Goal: Find specific page/section: Find specific page/section

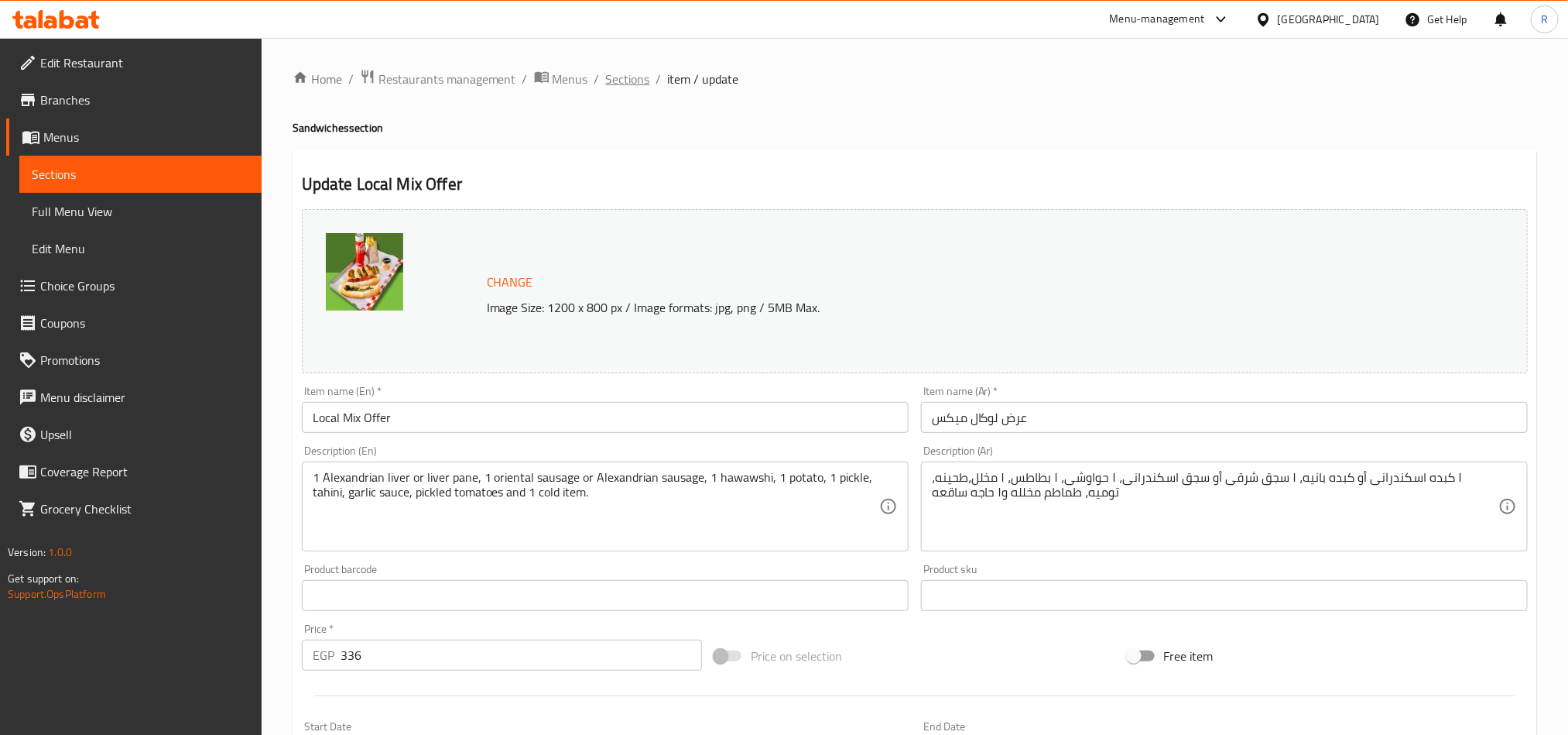
click at [606, 76] on span "Sections" at bounding box center [628, 79] width 44 height 19
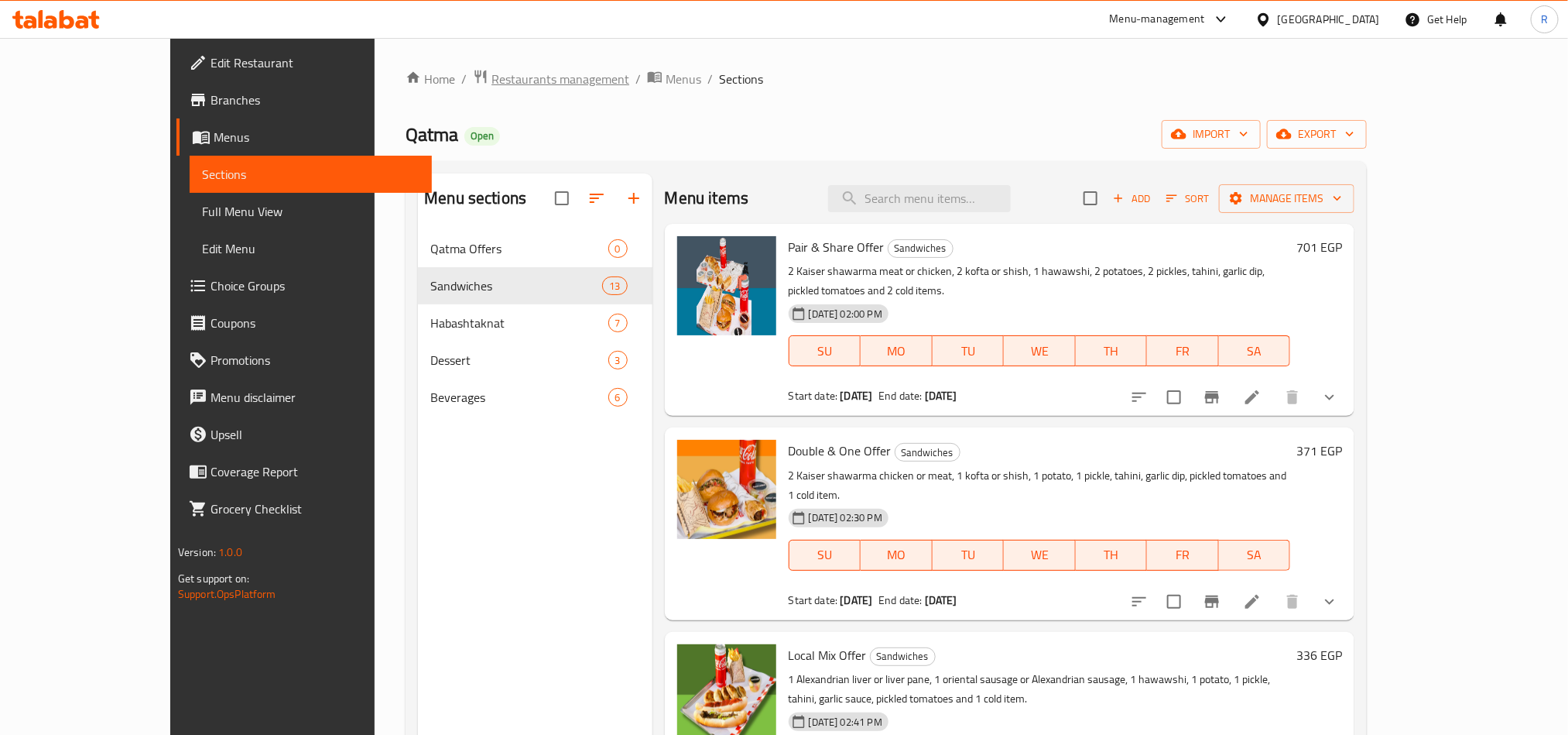
click at [491, 84] on span "Restaurants management" at bounding box center [560, 79] width 138 height 19
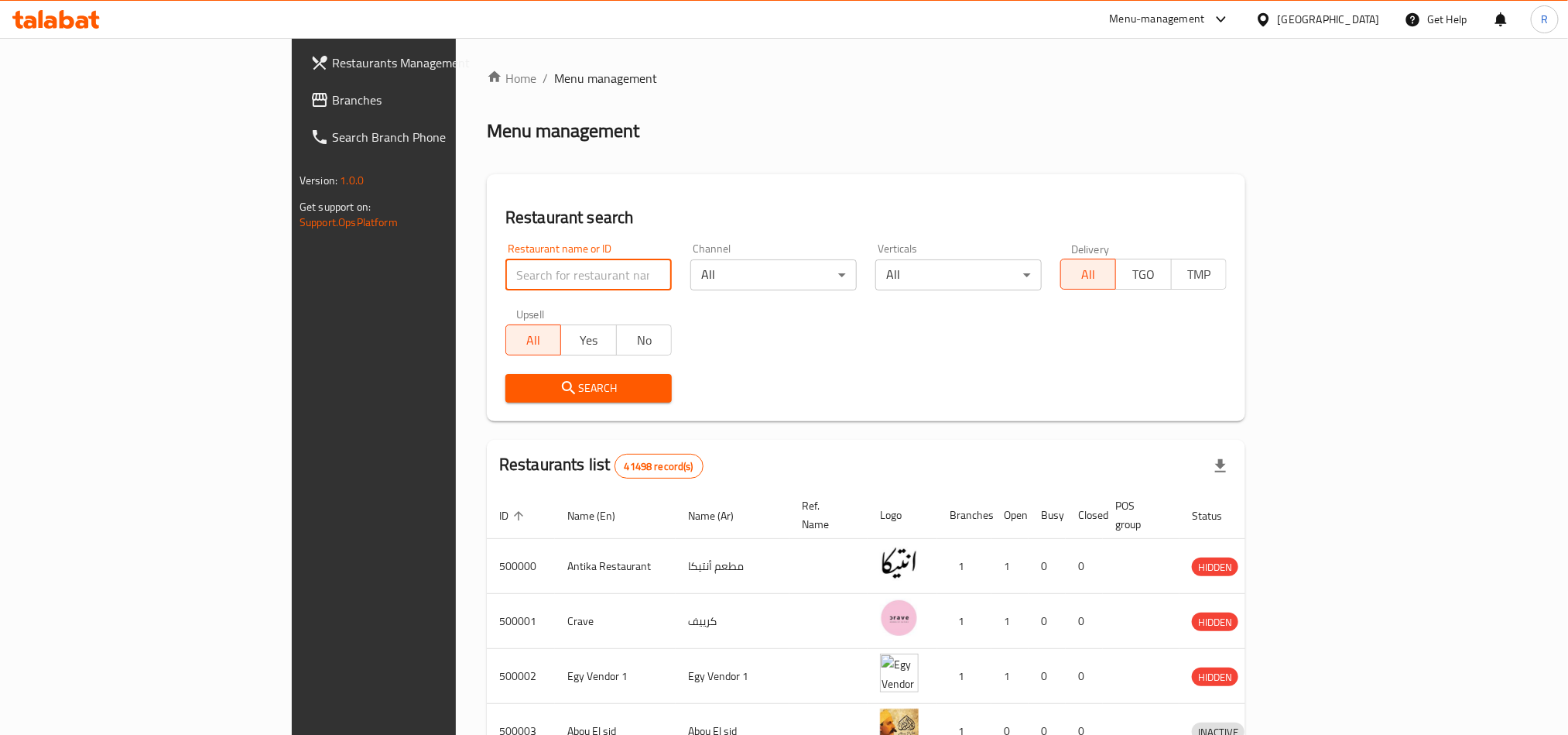
paste input "509678"
type input "509678"
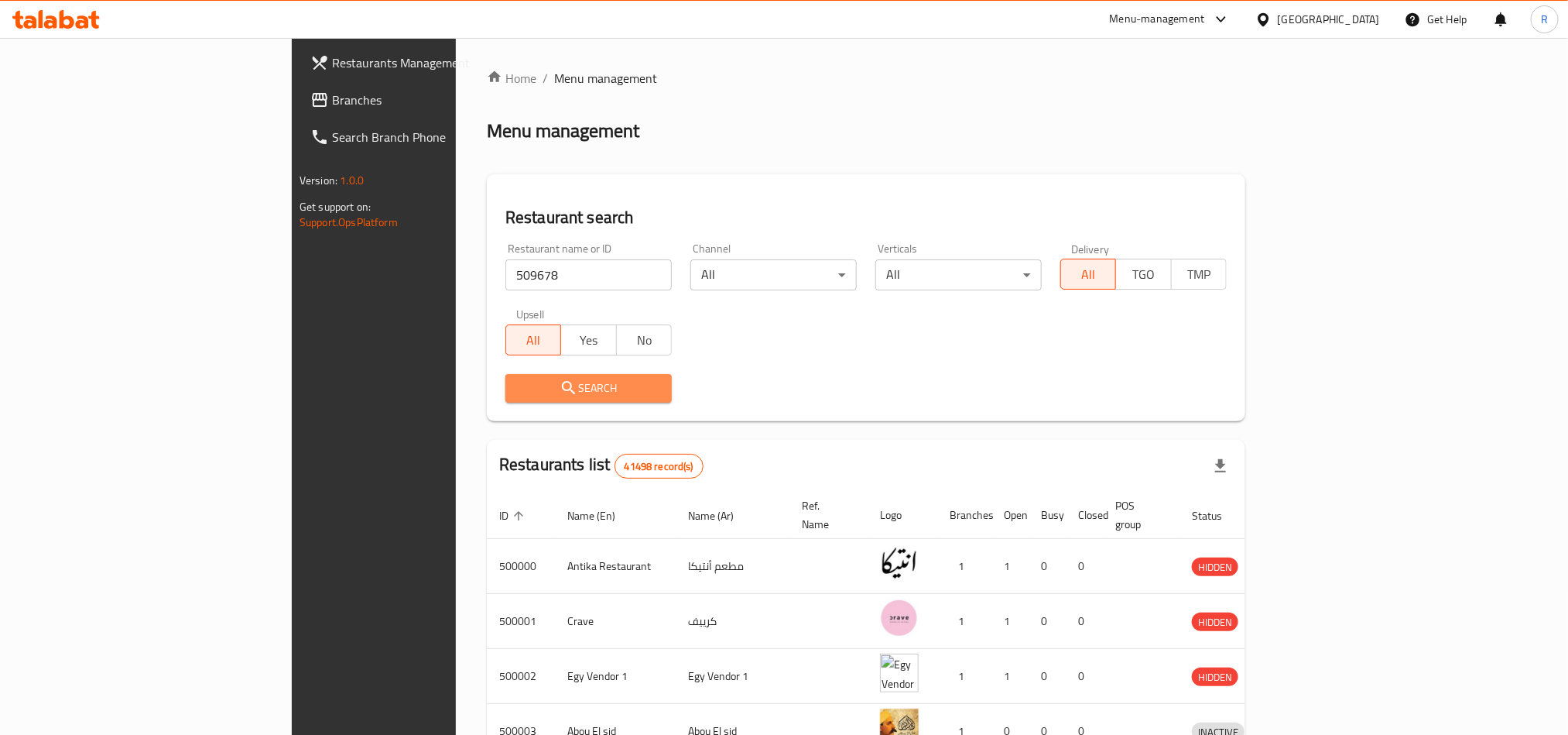
click at [518, 384] on span "Search" at bounding box center [588, 388] width 142 height 19
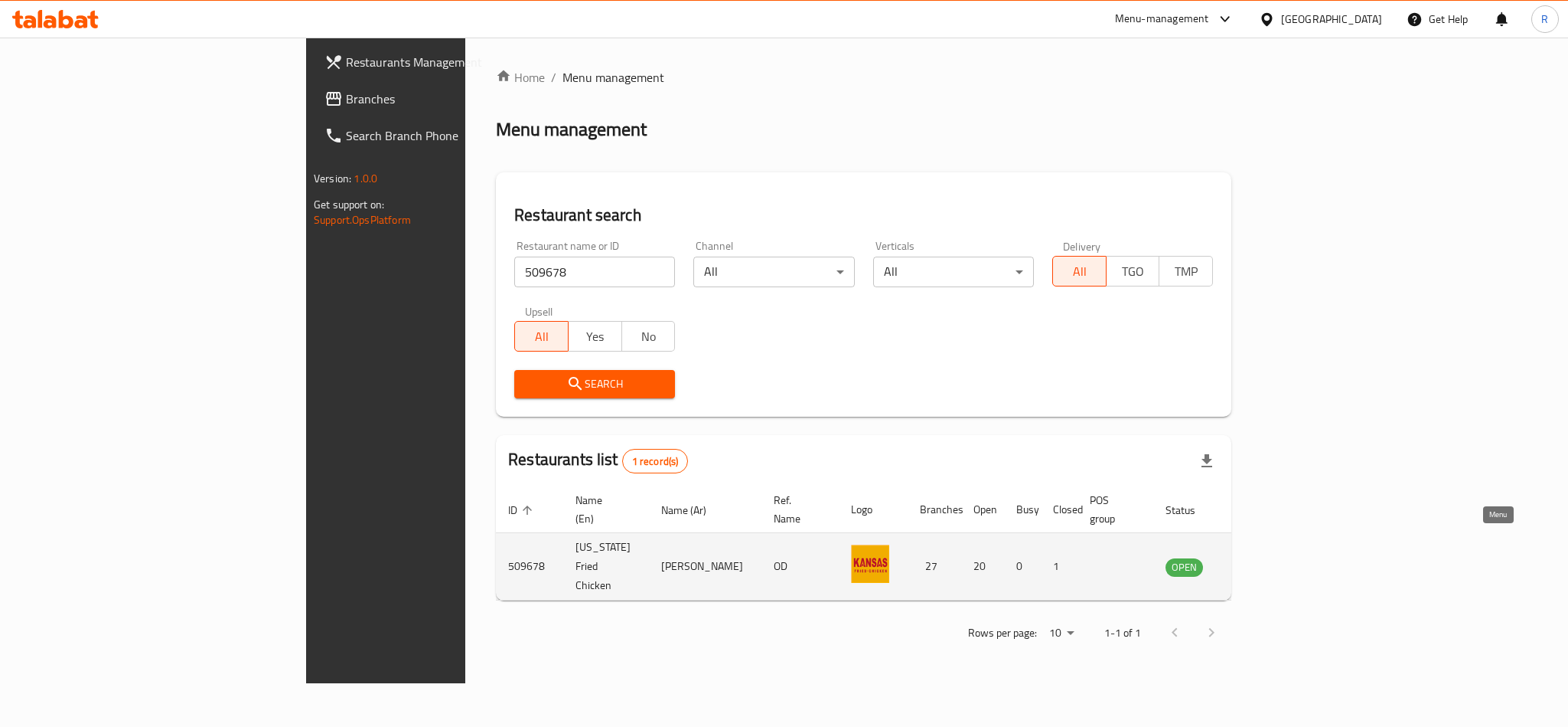
click at [1274, 557] on link "enhanced table" at bounding box center [1260, 567] width 28 height 19
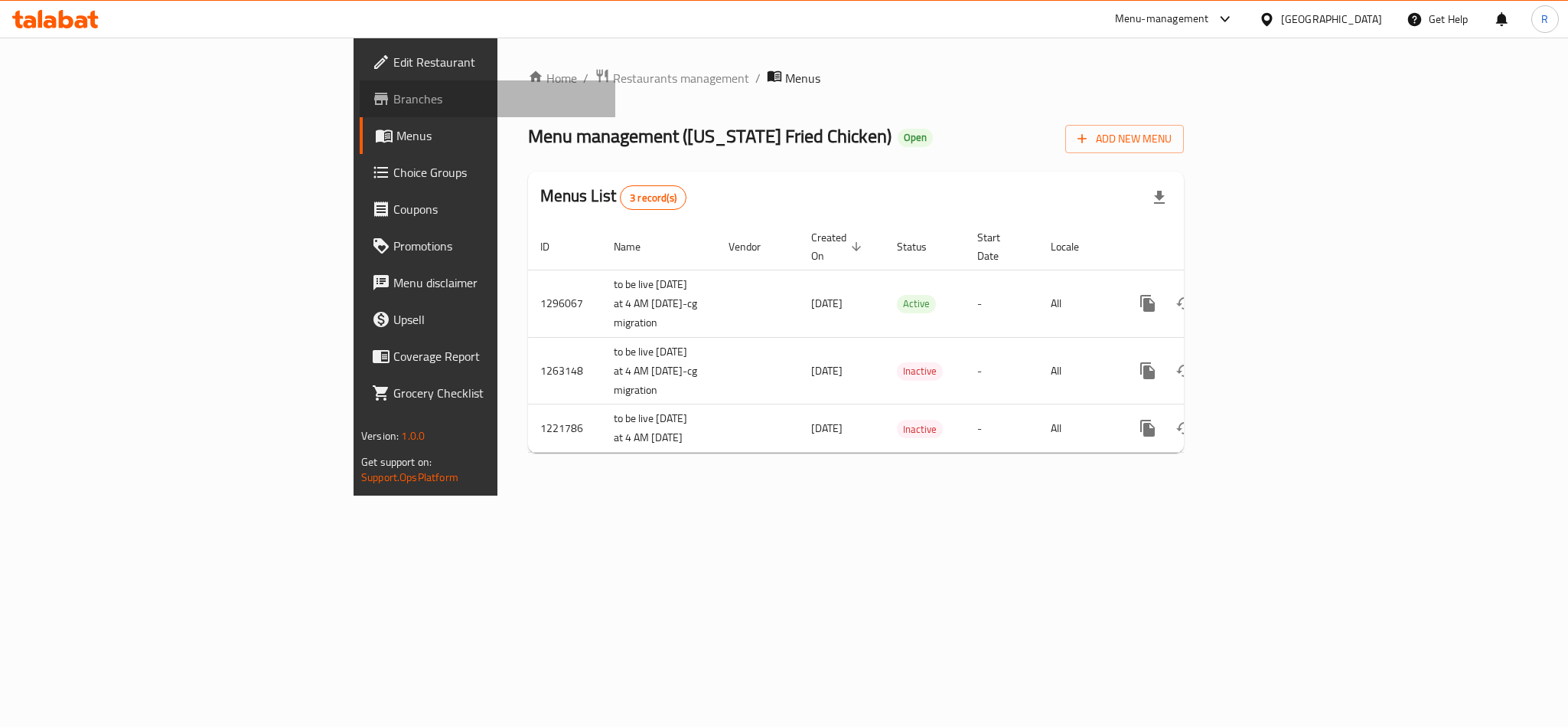
click at [393, 104] on span "Branches" at bounding box center [498, 99] width 210 height 19
